Goal: Find contact information: Find contact information

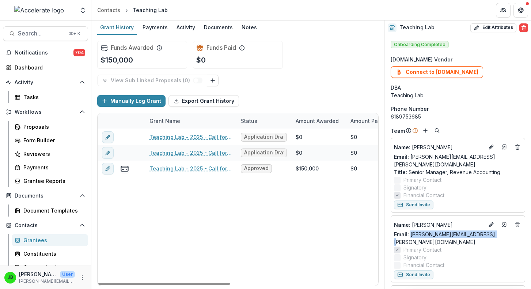
scroll to position [99, 0]
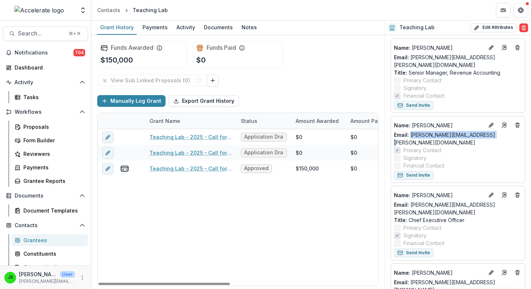
click at [43, 238] on div "Grantees" at bounding box center [52, 240] width 59 height 8
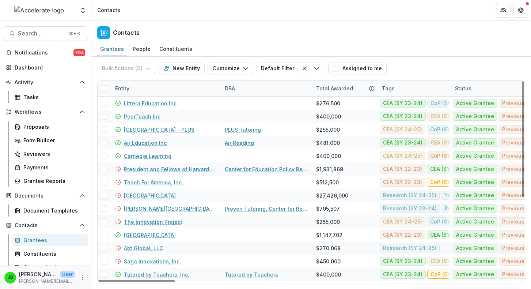
click at [124, 89] on div "Entity" at bounding box center [122, 88] width 23 height 8
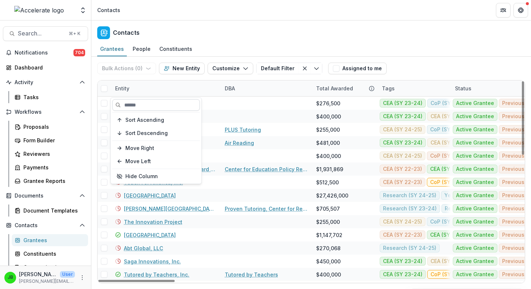
click at [139, 105] on input at bounding box center [156, 105] width 88 height 12
type input "*"
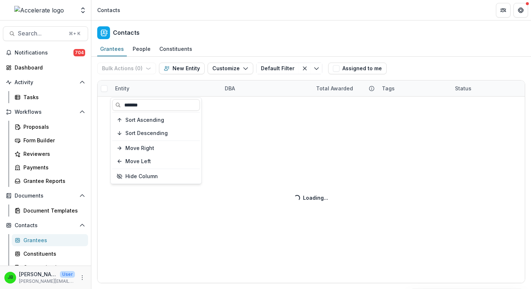
type input "*******"
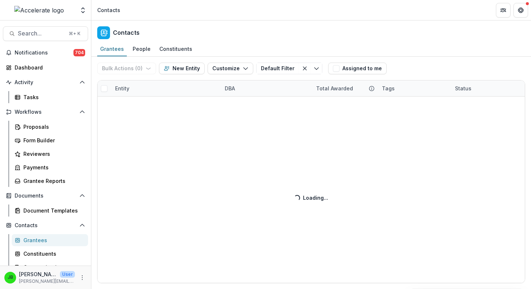
click at [299, 34] on div "Contacts" at bounding box center [311, 31] width 440 height 22
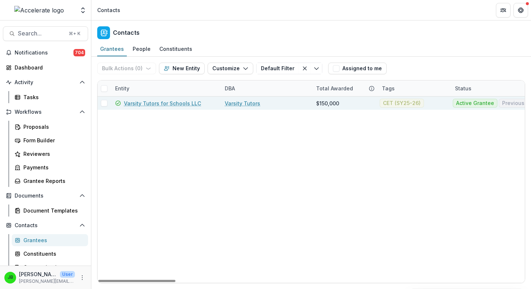
click at [177, 103] on link "Varsity Tutors for Schools LLC" at bounding box center [162, 103] width 77 height 8
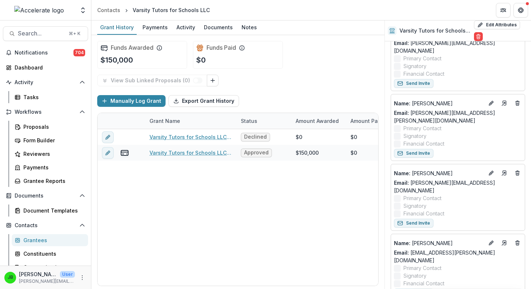
scroll to position [170, 0]
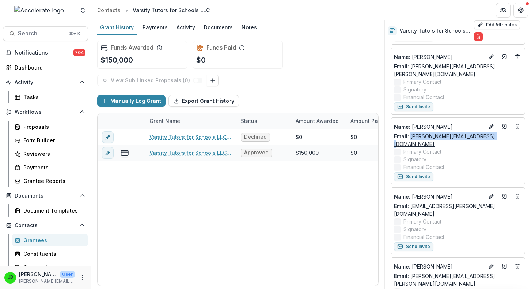
drag, startPoint x: 488, startPoint y: 120, endPoint x: 411, endPoint y: 121, distance: 76.8
click at [411, 132] on div "Email: [PERSON_NAME][EMAIL_ADDRESS][DOMAIN_NAME]" at bounding box center [458, 139] width 128 height 15
copy link "[PERSON_NAME][EMAIL_ADDRESS][DOMAIN_NAME]"
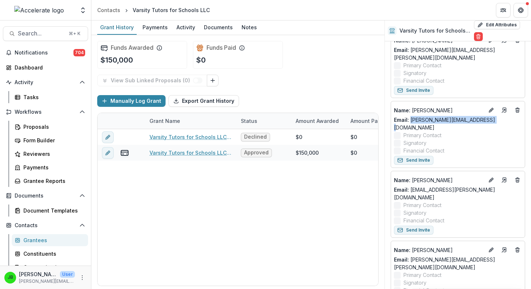
scroll to position [187, 0]
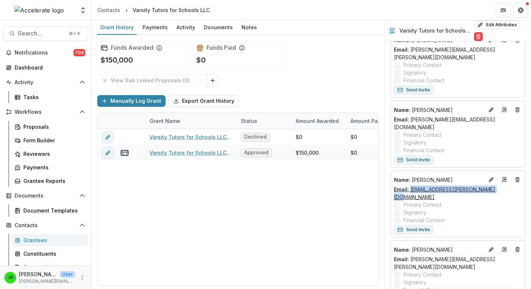
drag, startPoint x: 494, startPoint y: 167, endPoint x: 411, endPoint y: 168, distance: 83.0
click at [411, 185] on div "Email: [PERSON_NAME][EMAIL_ADDRESS][PERSON_NAME][DOMAIN_NAME]" at bounding box center [458, 192] width 128 height 15
copy link "[EMAIL_ADDRESS][PERSON_NAME][DOMAIN_NAME]"
click at [30, 241] on div "Grantees" at bounding box center [52, 240] width 59 height 8
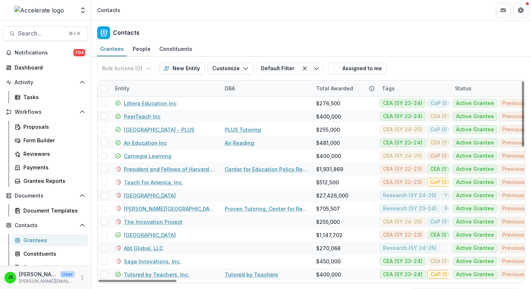
click at [121, 86] on div "Entity" at bounding box center [122, 88] width 23 height 8
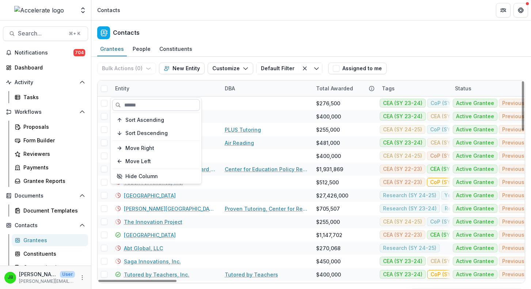
click at [137, 103] on input at bounding box center [156, 105] width 88 height 12
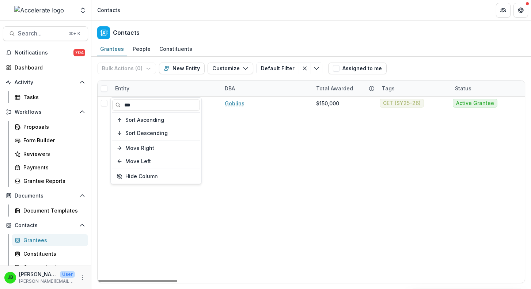
type input "***"
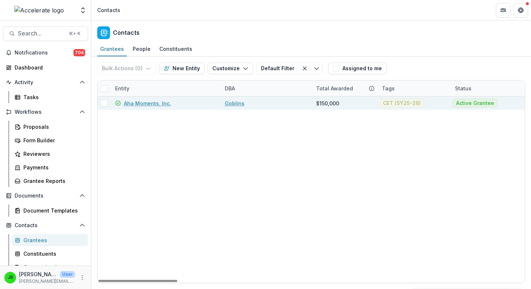
click at [159, 101] on link "Aha Moments, Inc." at bounding box center [147, 103] width 47 height 8
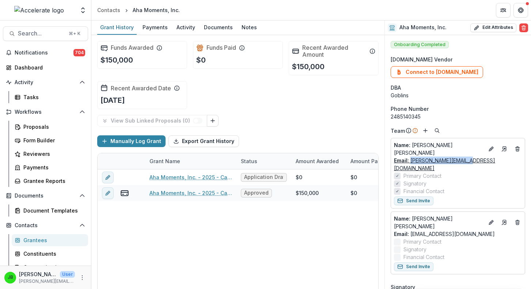
drag, startPoint x: 474, startPoint y: 155, endPoint x: 411, endPoint y: 158, distance: 63.0
click at [411, 158] on div "Email: [PERSON_NAME][EMAIL_ADDRESS][DOMAIN_NAME]" at bounding box center [458, 163] width 128 height 15
copy link "[PERSON_NAME][EMAIL_ADDRESS][DOMAIN_NAME]"
